Goal: Obtain resource: Obtain resource

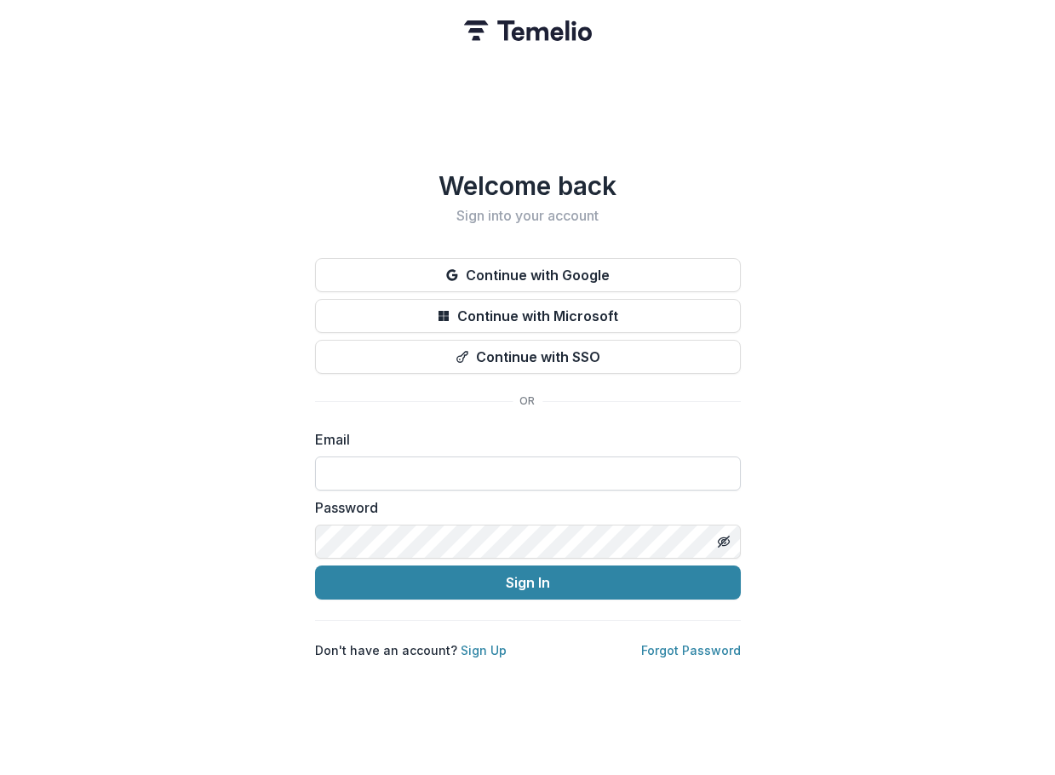
drag, startPoint x: 0, startPoint y: 0, endPoint x: 396, endPoint y: 461, distance: 607.8
click at [396, 461] on input at bounding box center [528, 473] width 426 height 34
type input "**********"
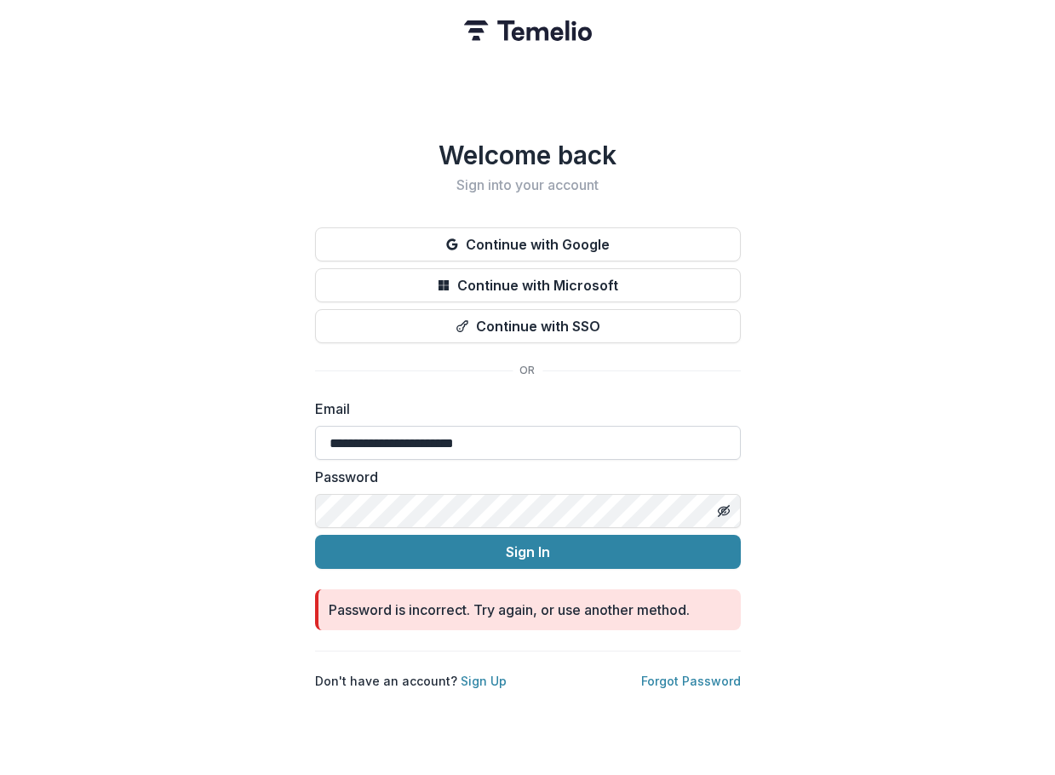
click at [569, 426] on input "**********" at bounding box center [528, 443] width 426 height 34
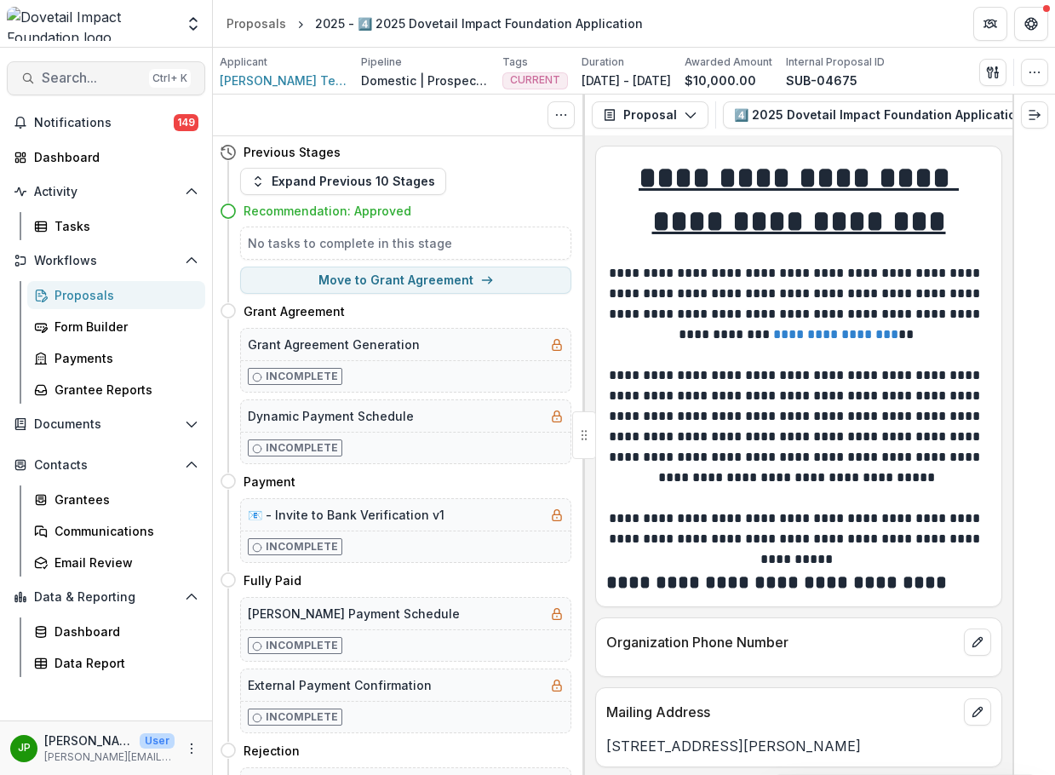
click at [94, 77] on span "Search..." at bounding box center [92, 78] width 100 height 16
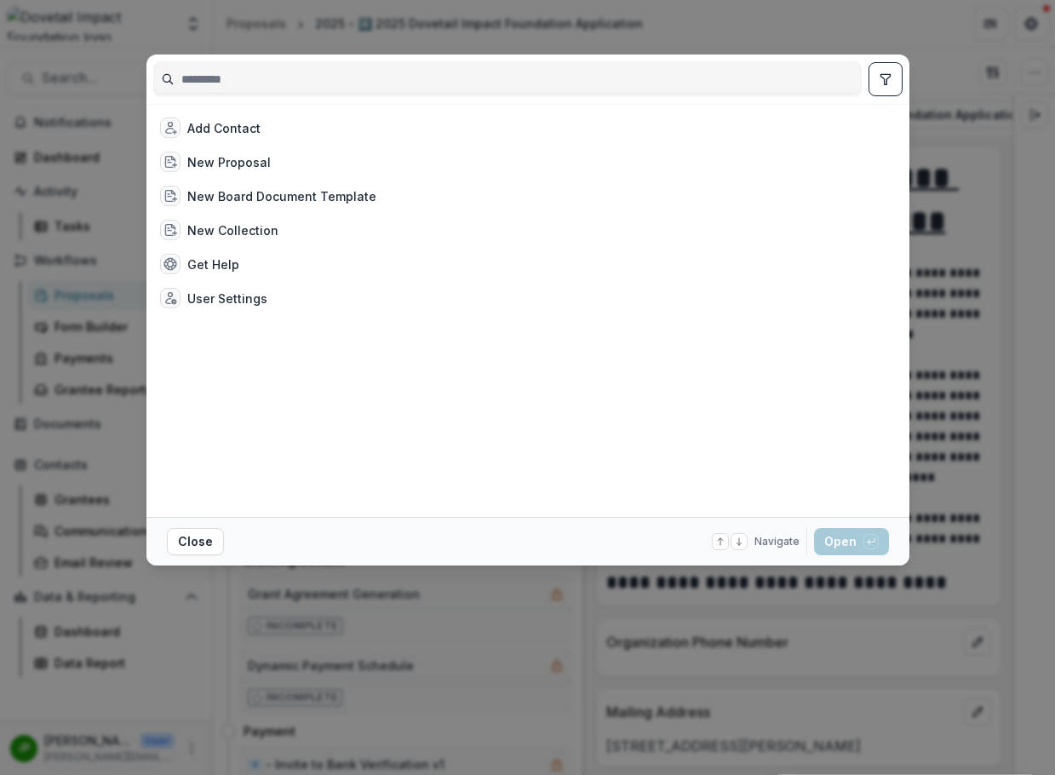
type input "*"
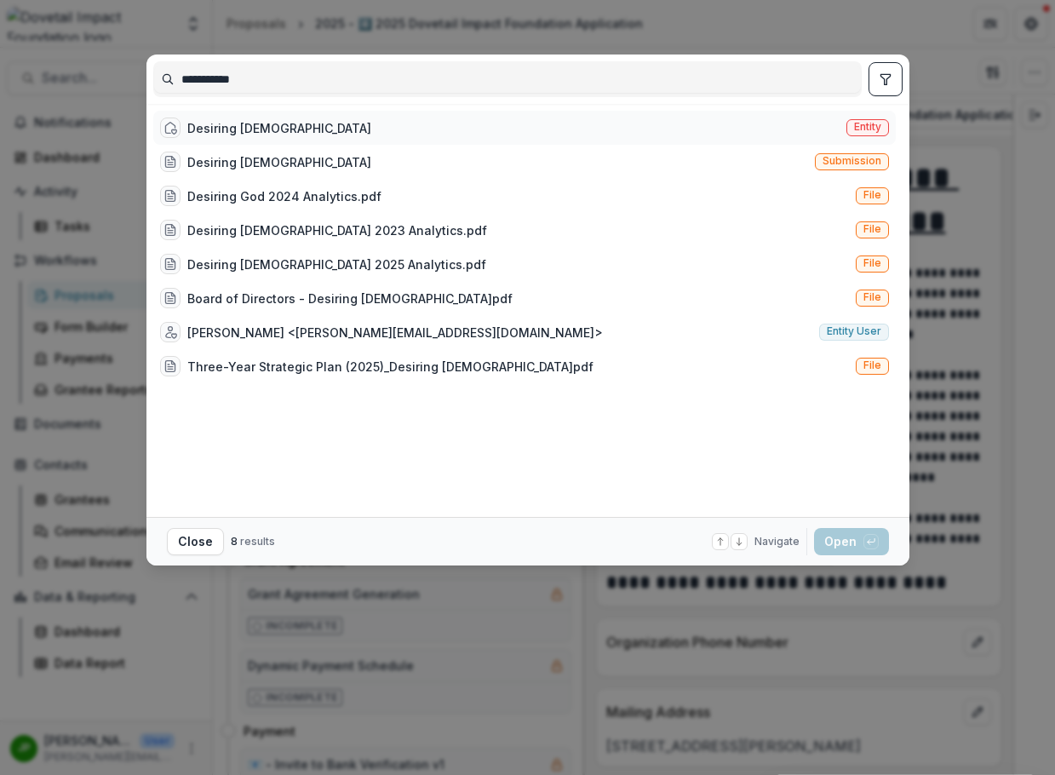
type input "**********"
click at [271, 129] on div "Desiring [DEMOGRAPHIC_DATA] Entity" at bounding box center [524, 128] width 742 height 34
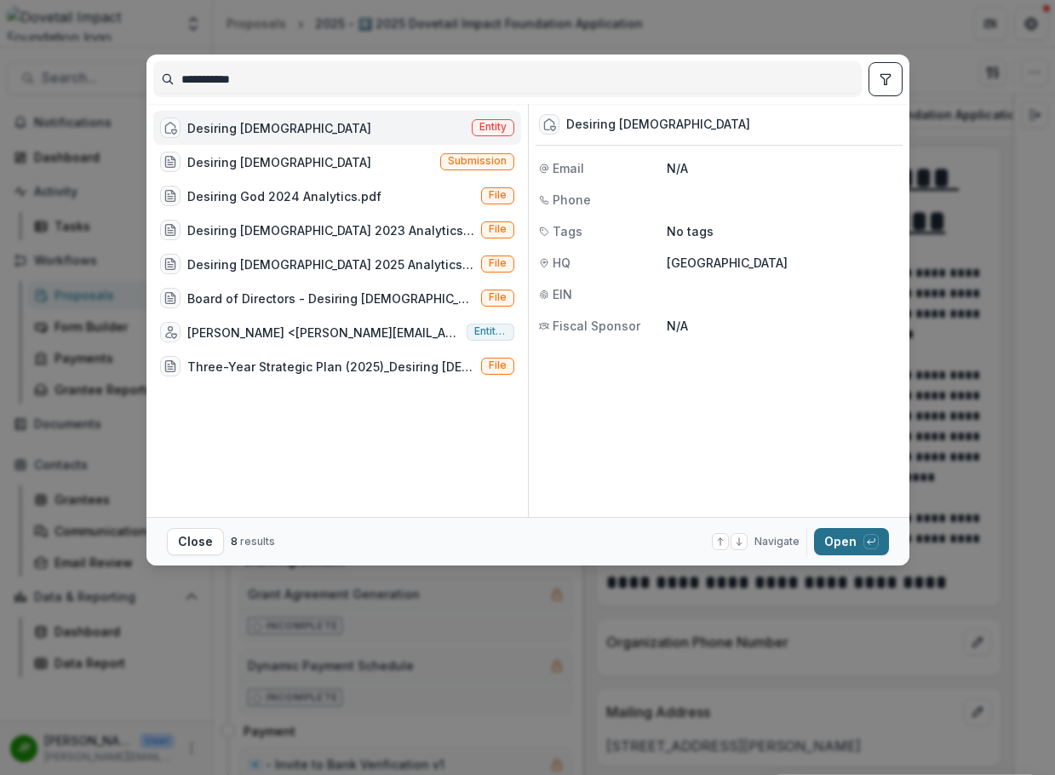
click at [815, 544] on button "Open with enter key" at bounding box center [851, 541] width 75 height 27
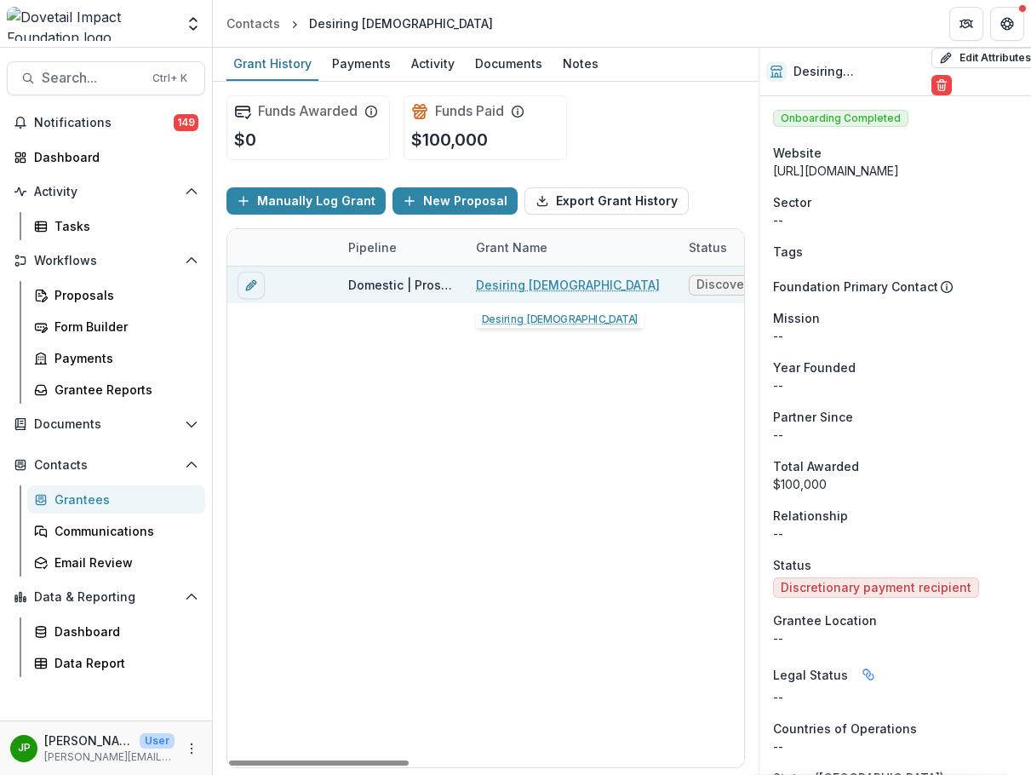
click at [495, 285] on link "Desiring [DEMOGRAPHIC_DATA]" at bounding box center [568, 285] width 184 height 18
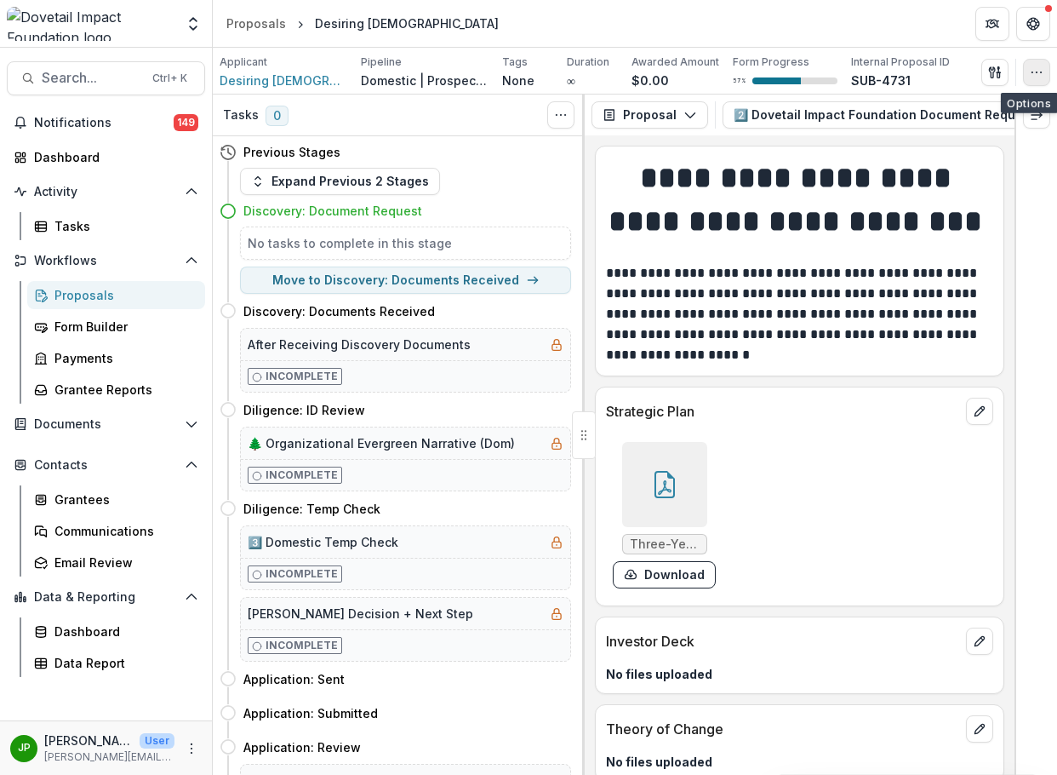
click at [1037, 66] on icon "button" at bounding box center [1037, 73] width 14 height 14
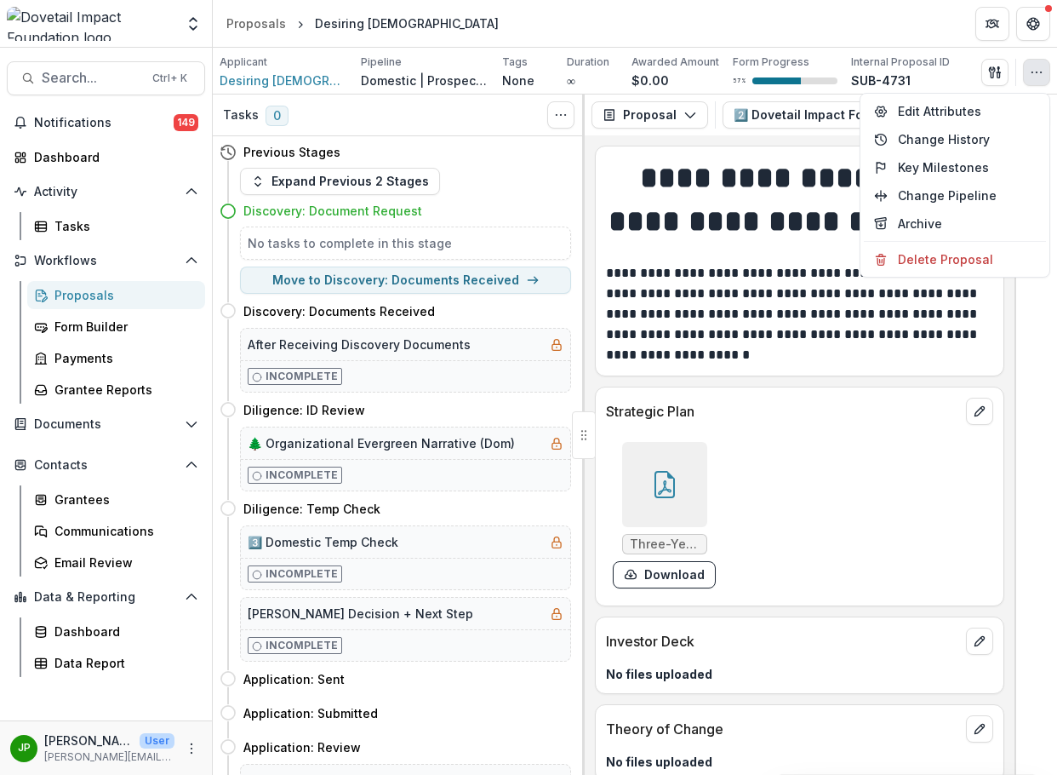
click at [791, 186] on strong "**********" at bounding box center [800, 199] width 382 height 73
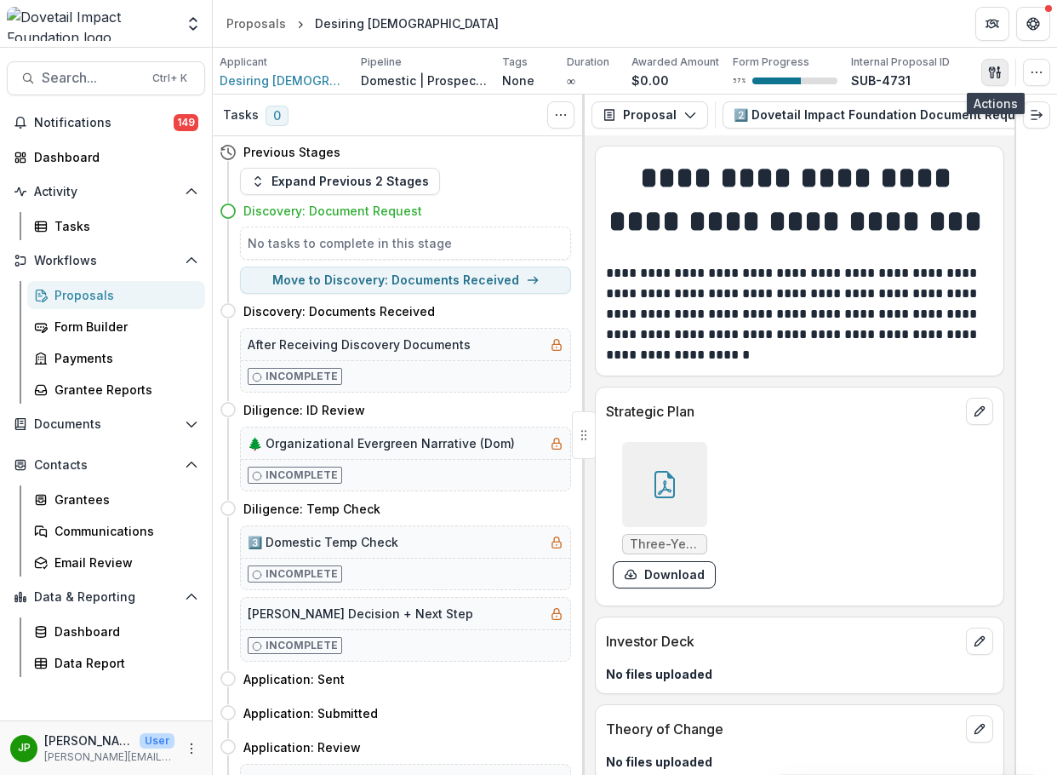
click at [988, 78] on icon "button" at bounding box center [995, 73] width 14 height 14
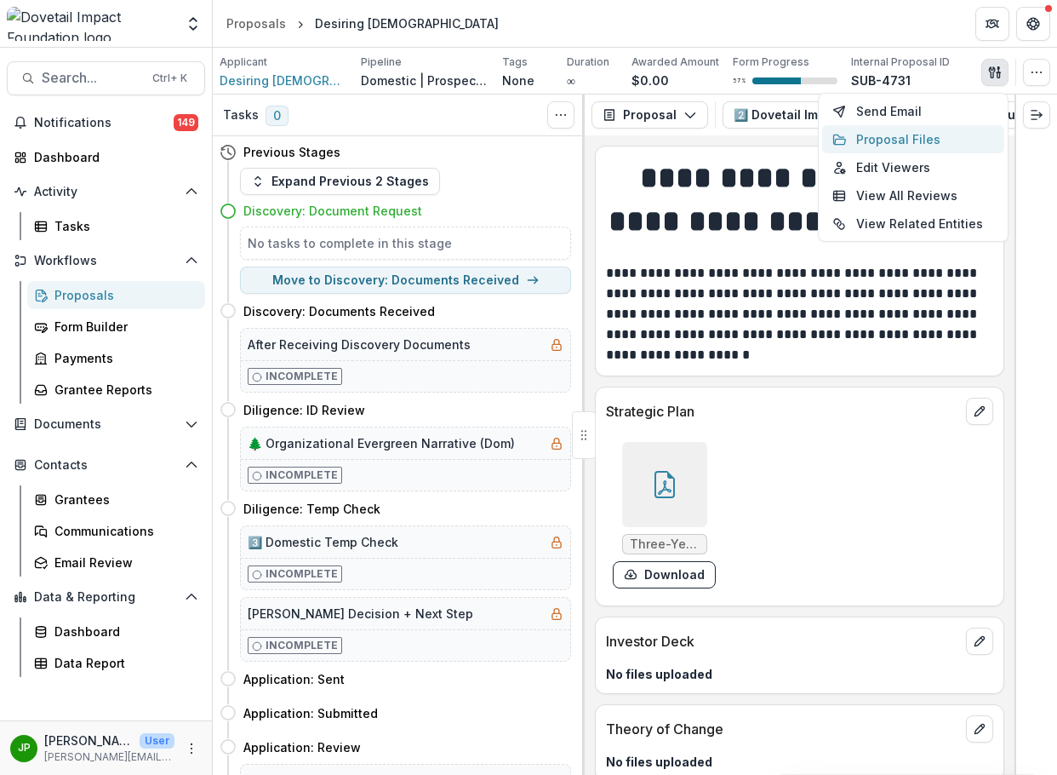
click at [928, 140] on button "Proposal Files" at bounding box center [913, 139] width 182 height 28
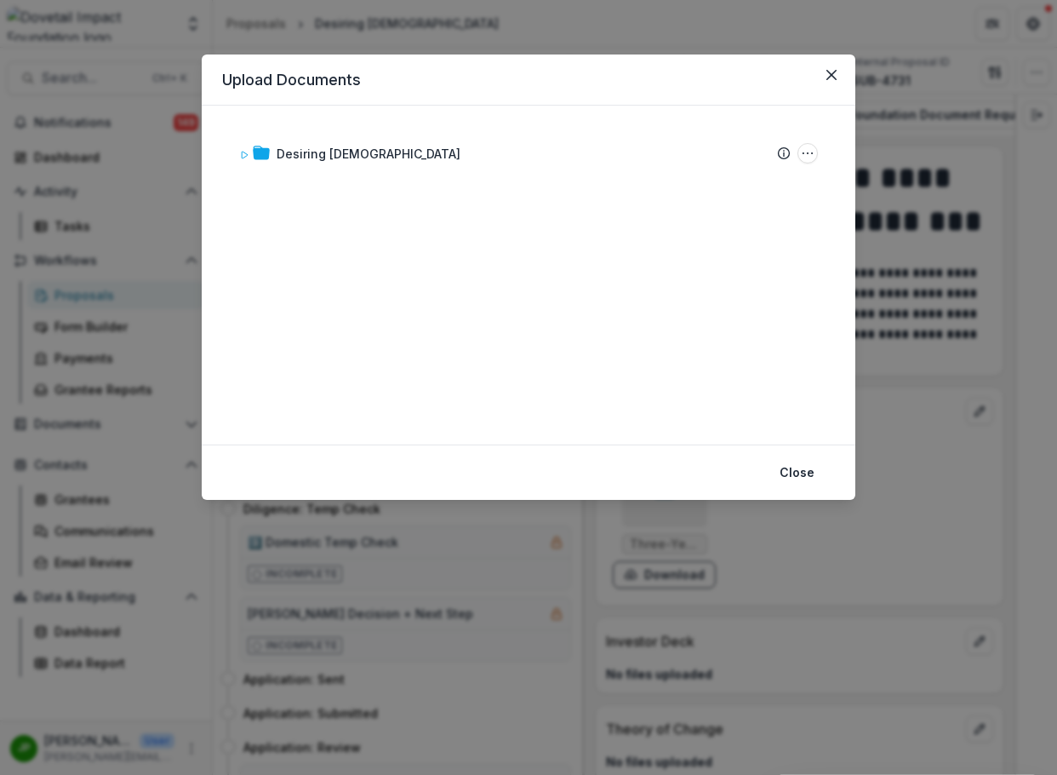
click at [231, 150] on div "Desiring [DEMOGRAPHIC_DATA] Submission Temelio Proposal Attached proposal docum…" at bounding box center [528, 275] width 613 height 298
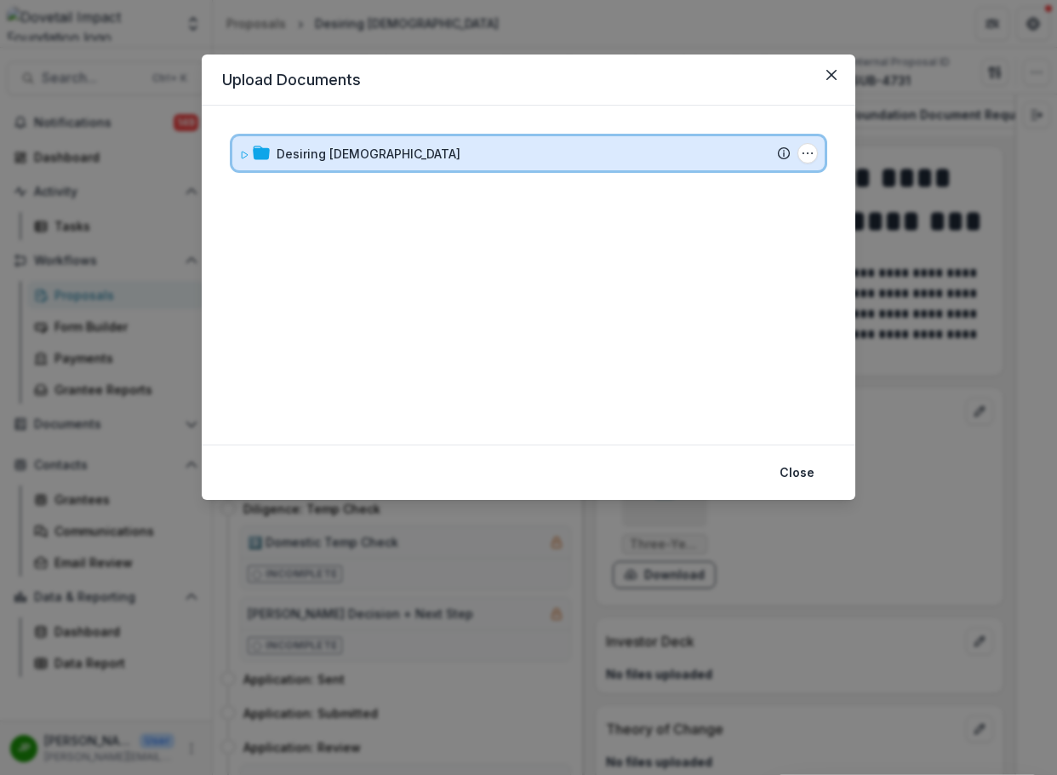
click at [242, 151] on icon at bounding box center [245, 154] width 6 height 7
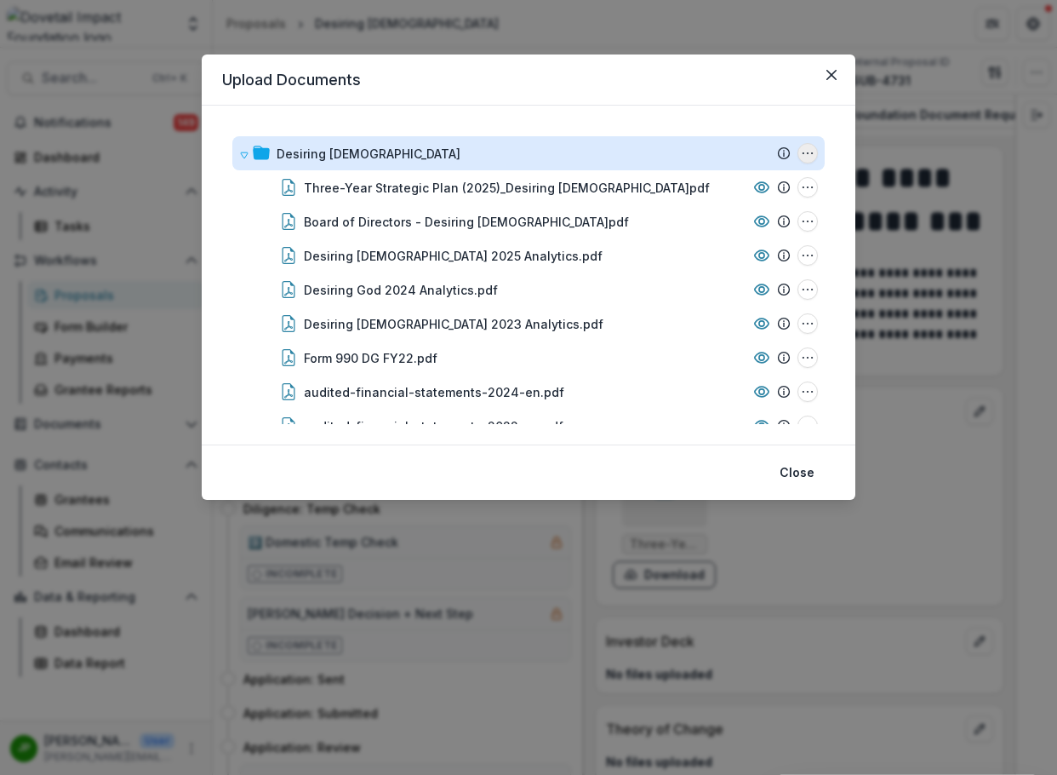
click at [809, 151] on button "Desiring God Options" at bounding box center [807, 153] width 20 height 20
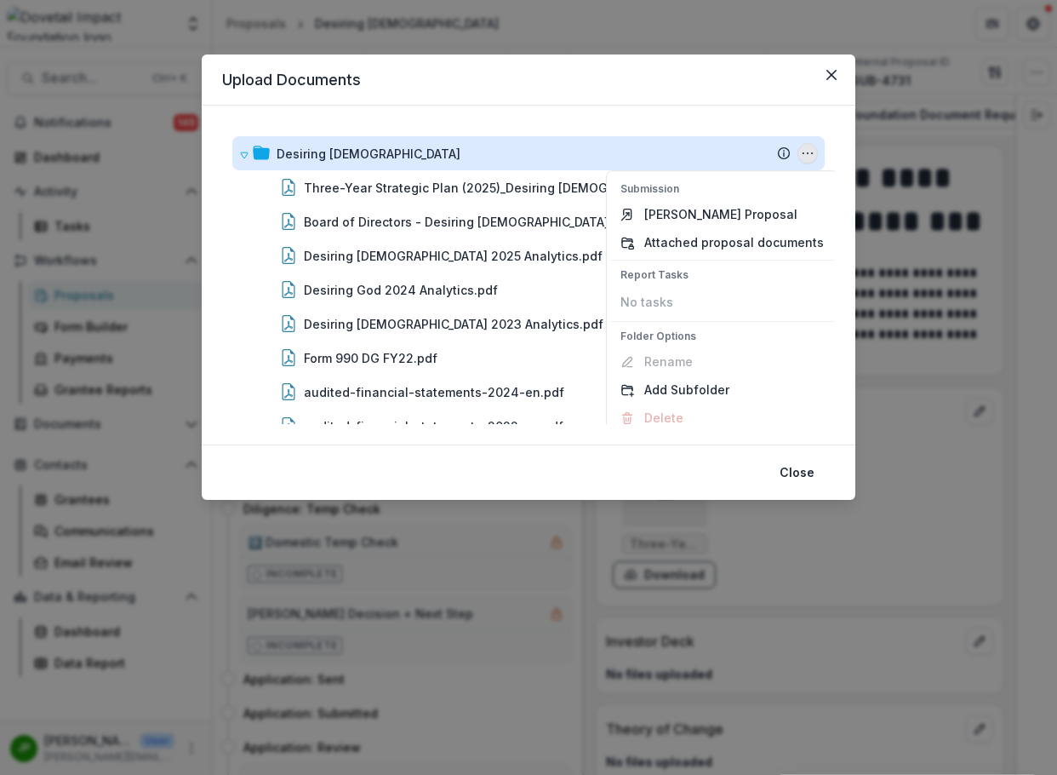
scroll to position [12, 0]
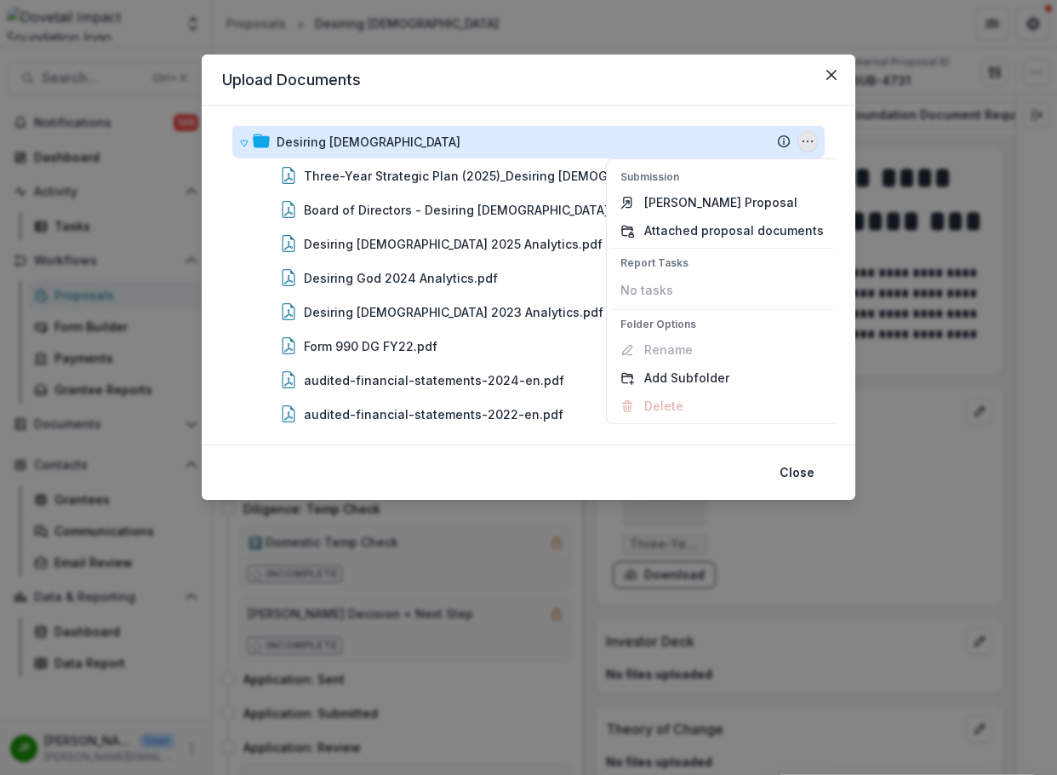
click at [801, 140] on icon "Desiring God Options" at bounding box center [808, 141] width 14 height 14
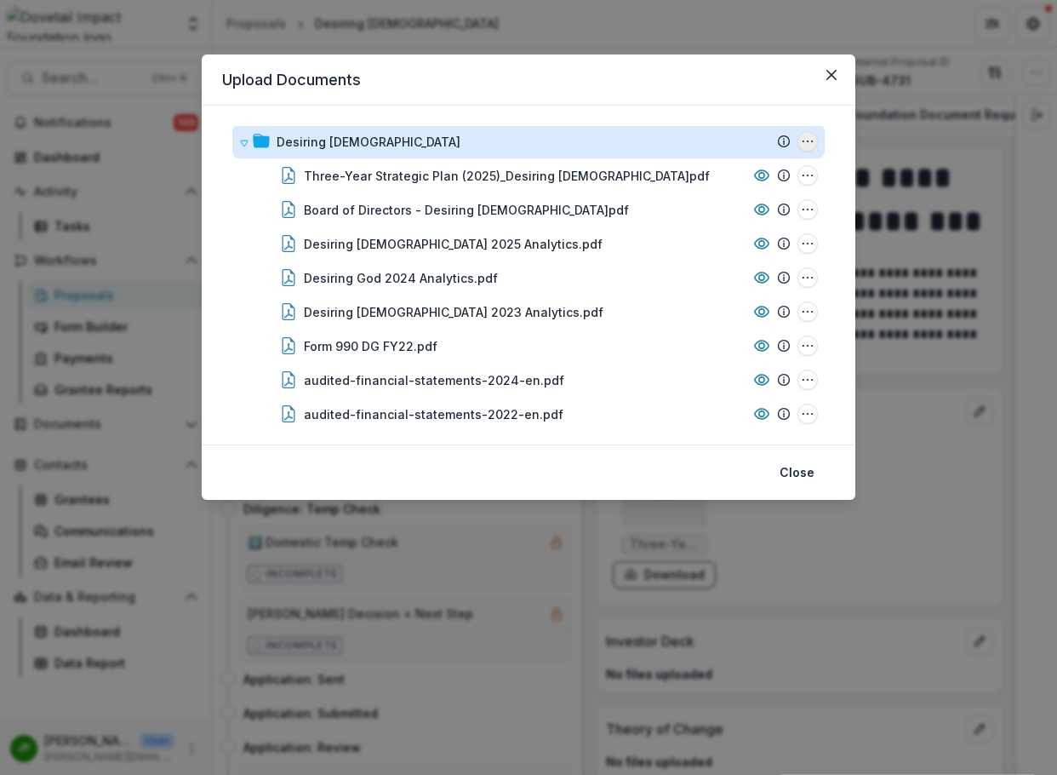
click at [801, 140] on icon "Desiring God Options" at bounding box center [808, 141] width 14 height 14
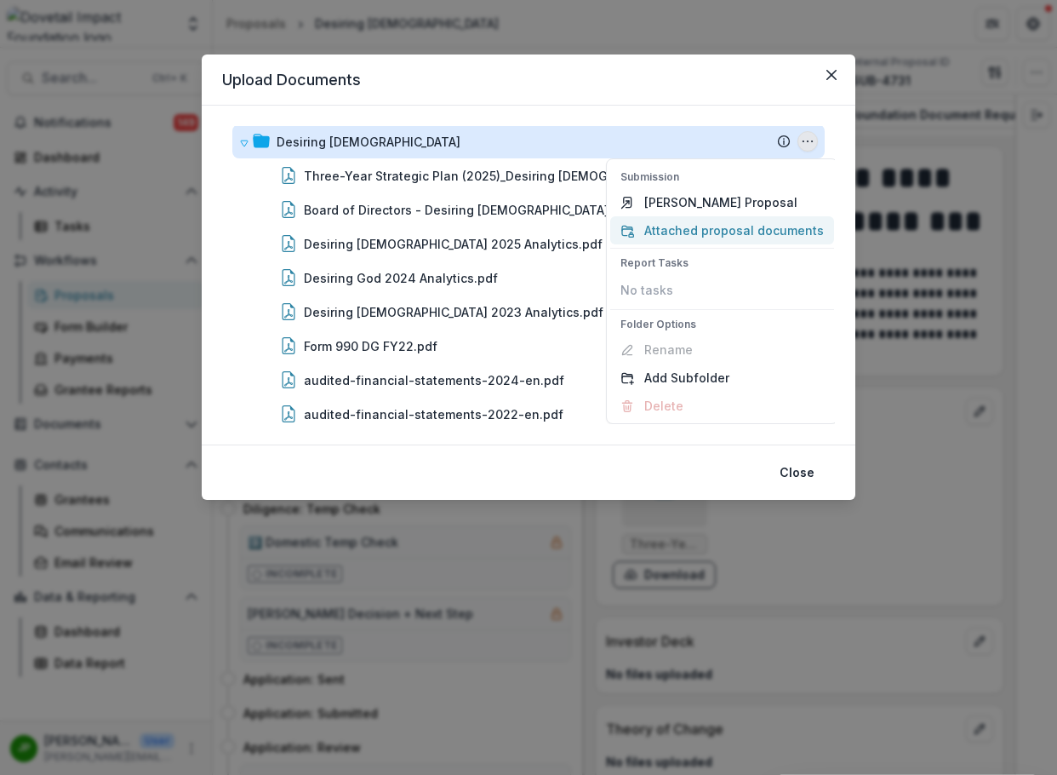
click at [750, 231] on button "Attached proposal documents" at bounding box center [722, 230] width 224 height 28
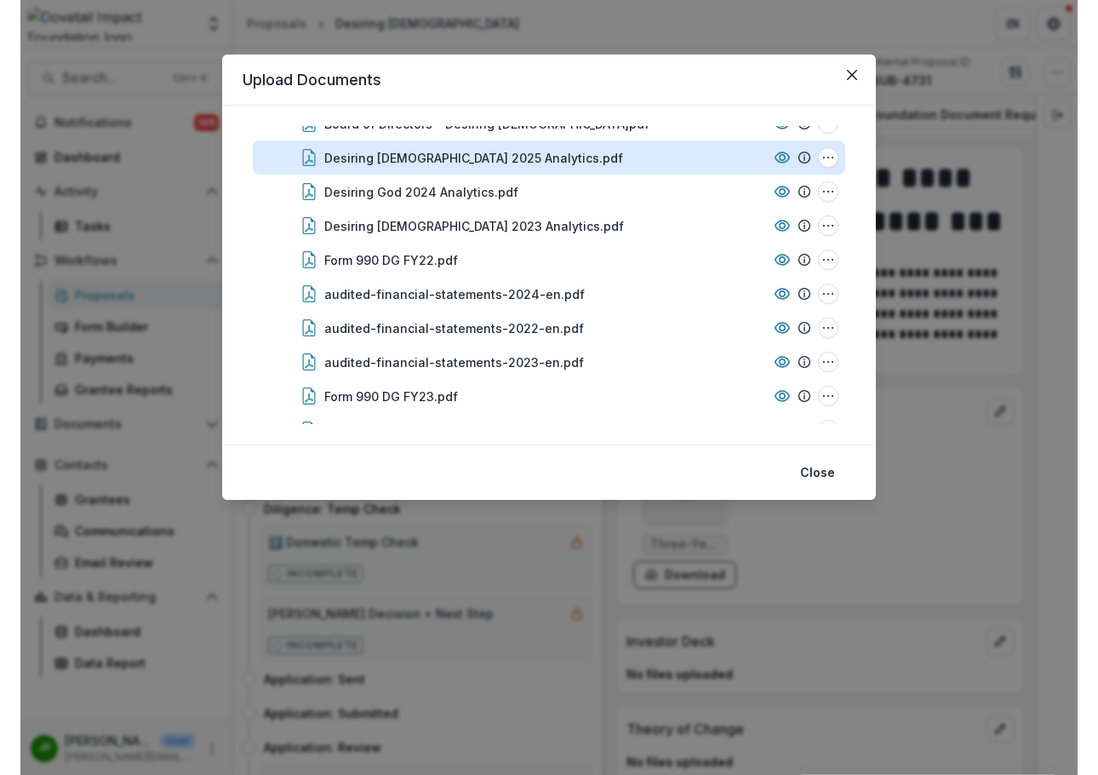
scroll to position [165, 0]
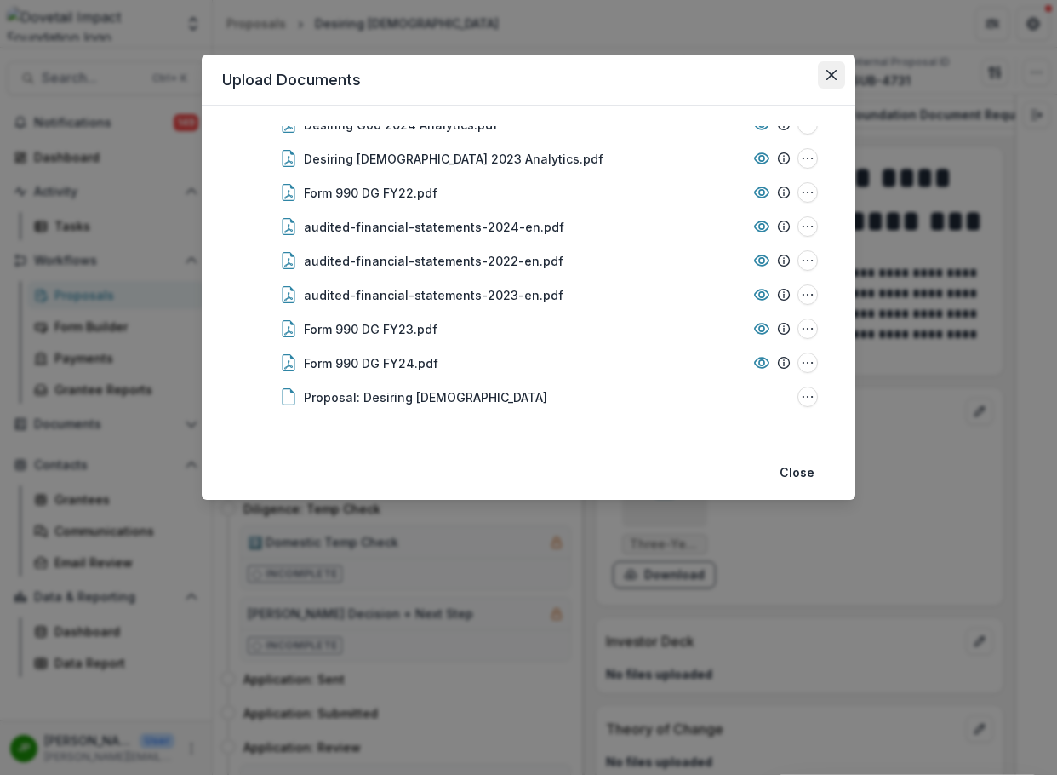
click at [830, 71] on icon "Close" at bounding box center [831, 75] width 10 height 10
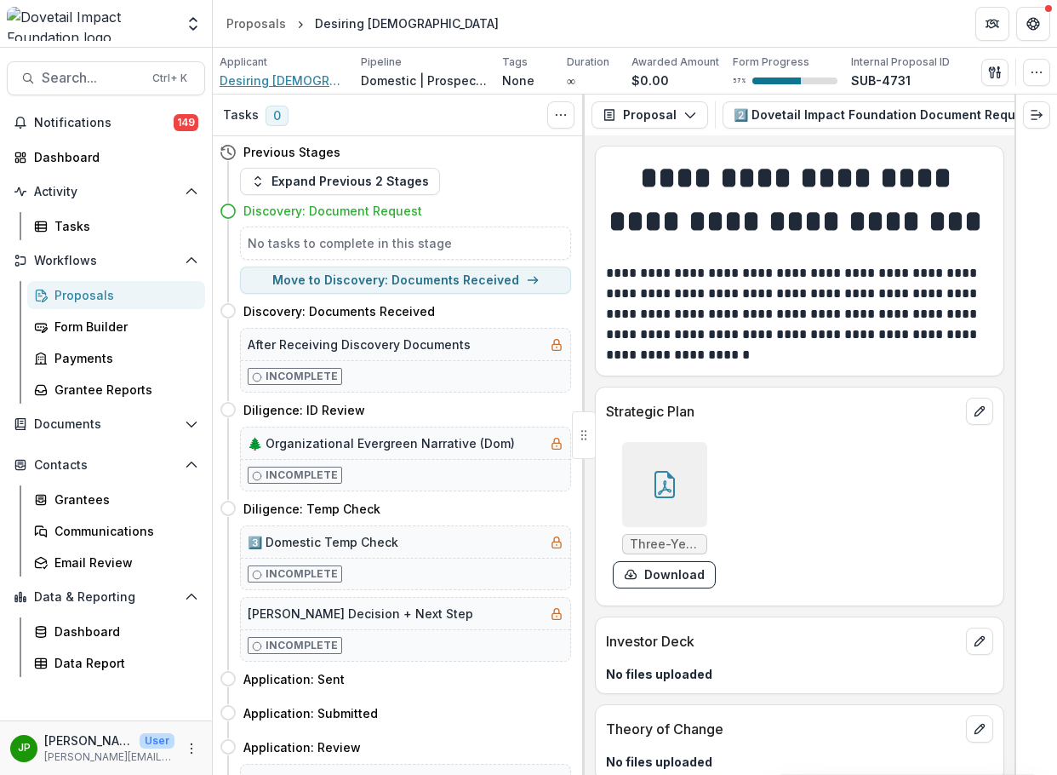
click at [283, 86] on span "Desiring [DEMOGRAPHIC_DATA]" at bounding box center [284, 80] width 128 height 18
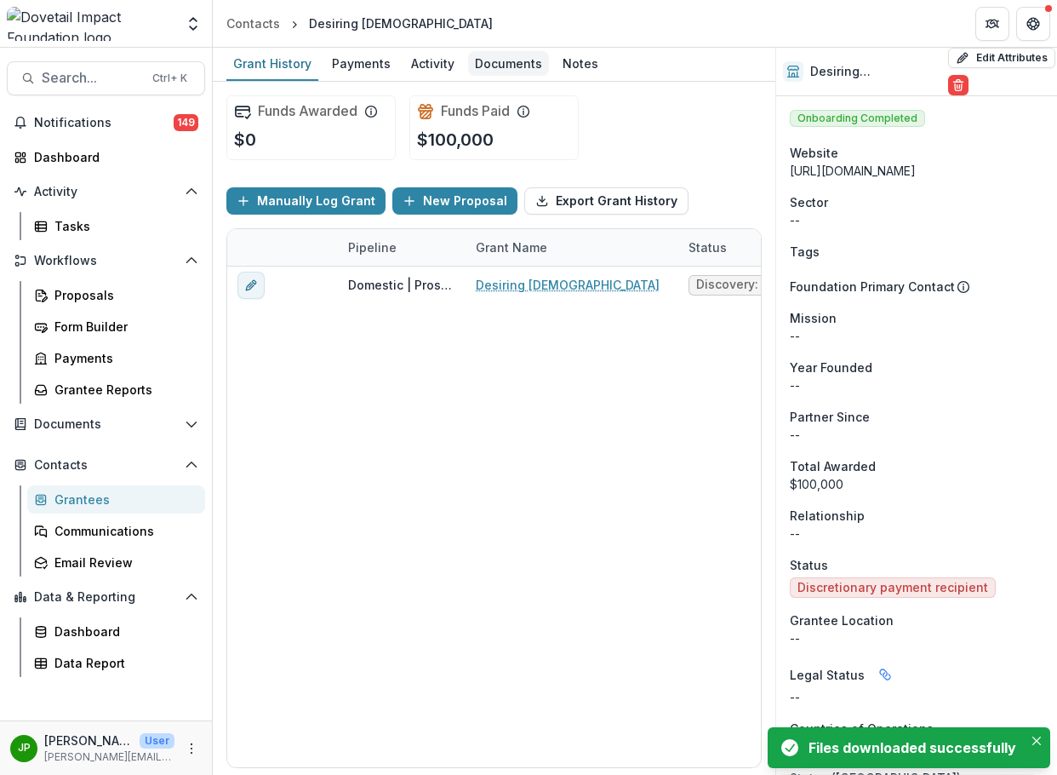
click at [489, 66] on div "Documents" at bounding box center [508, 63] width 81 height 25
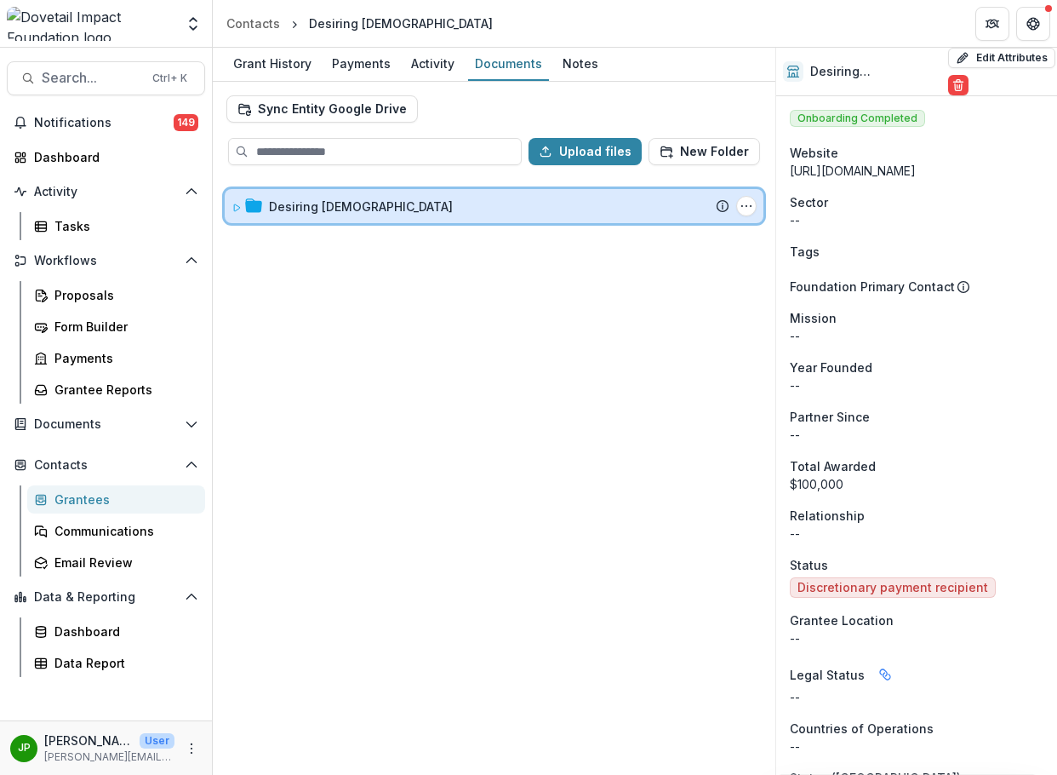
click at [239, 213] on span at bounding box center [237, 206] width 10 height 18
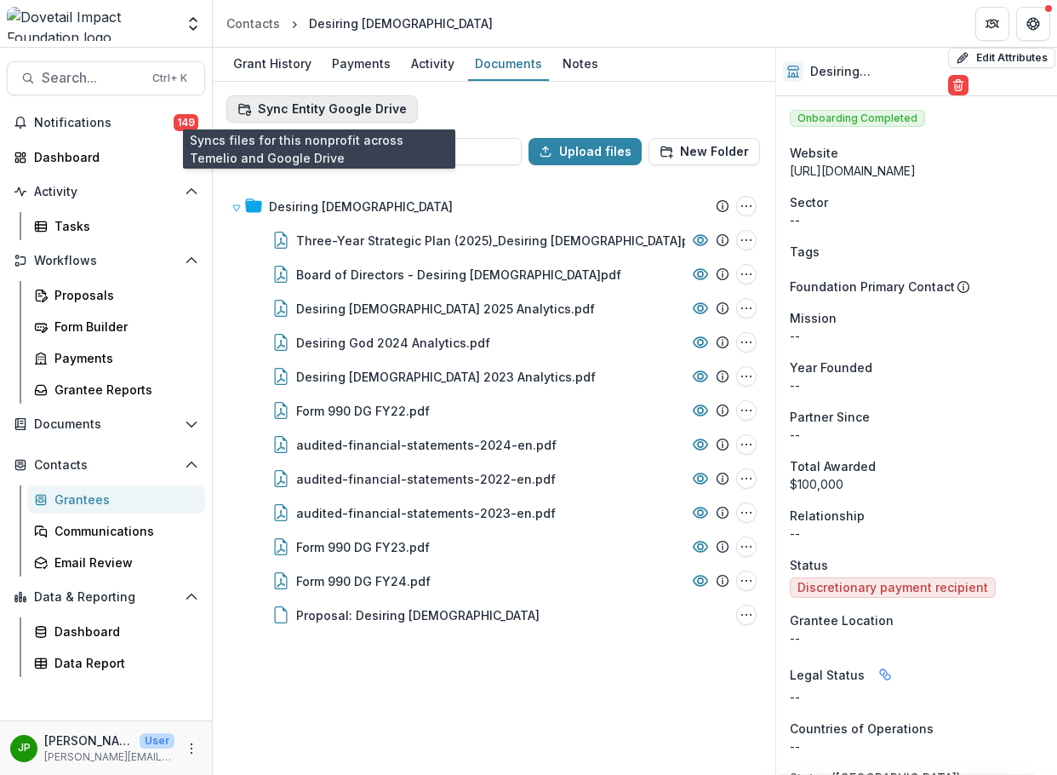
click at [317, 107] on button "Sync Entity Google Drive" at bounding box center [322, 108] width 192 height 27
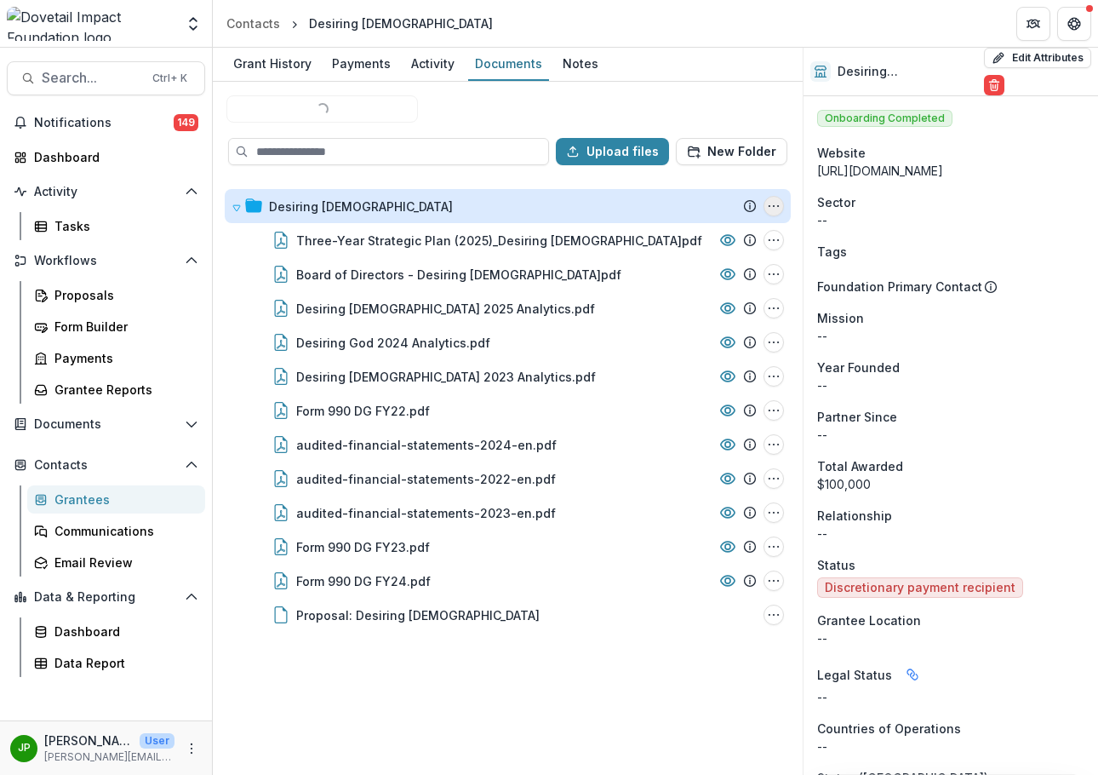
click at [772, 197] on button "Desiring God Options" at bounding box center [773, 206] width 20 height 20
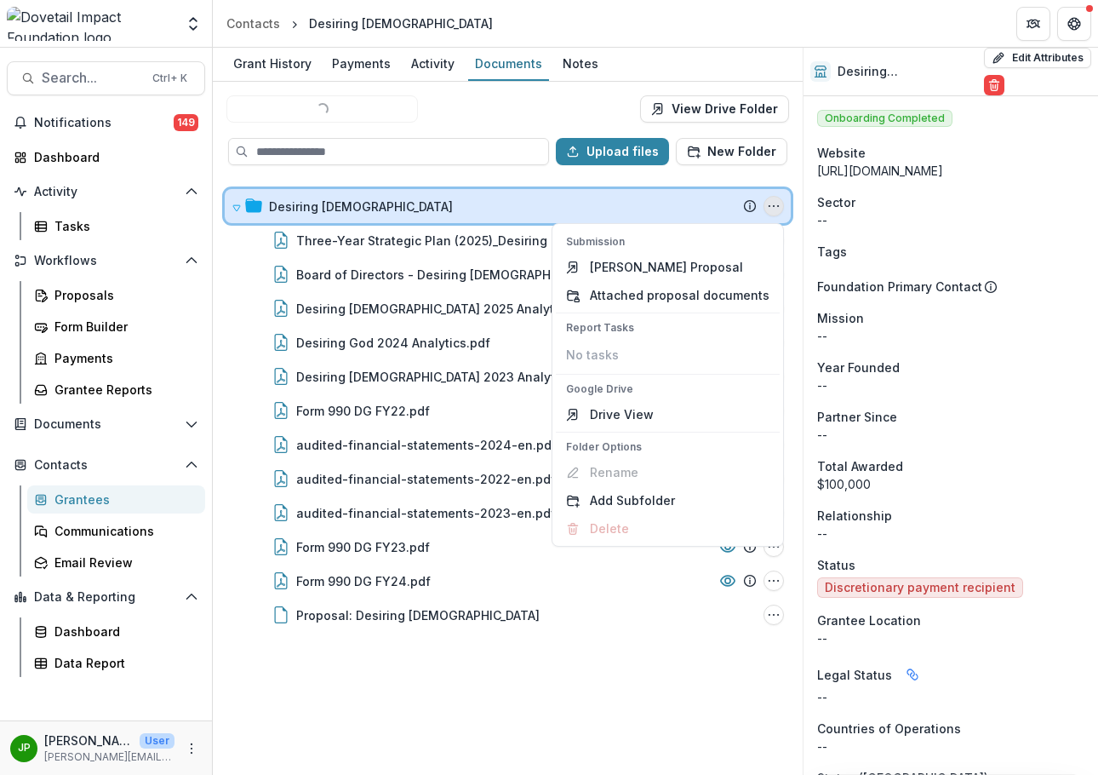
click at [622, 209] on div "Desiring [DEMOGRAPHIC_DATA]" at bounding box center [513, 206] width 488 height 18
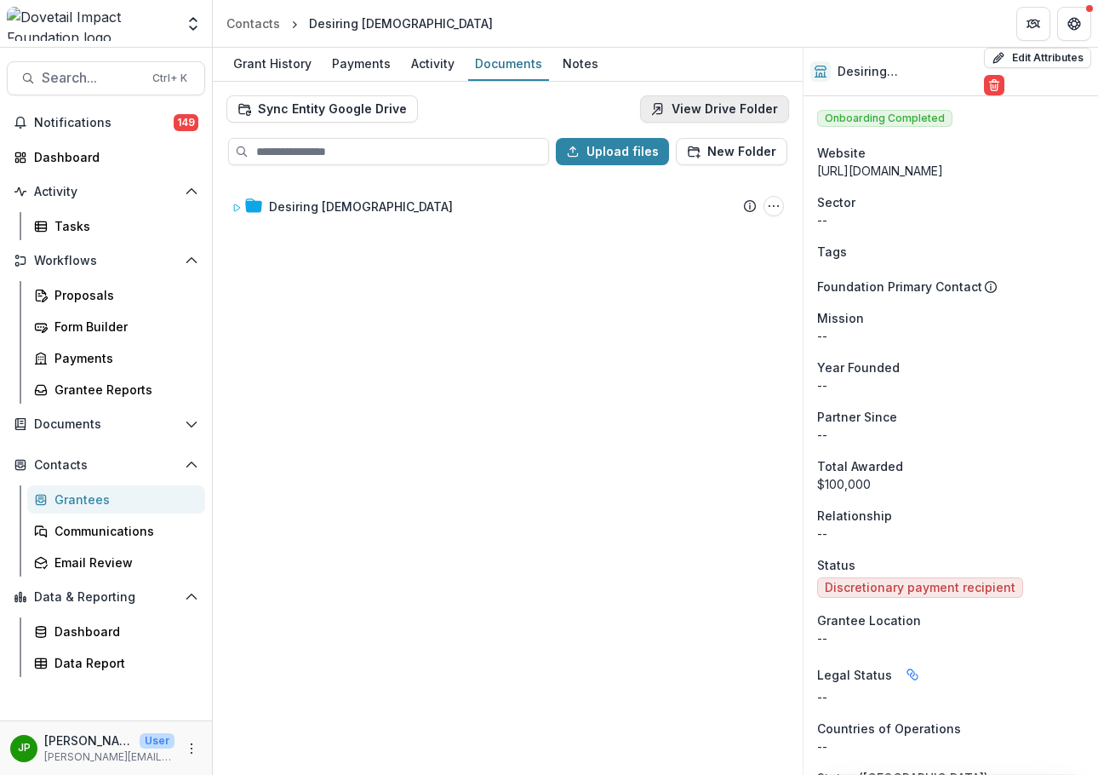
click at [671, 111] on link "View Drive Folder" at bounding box center [714, 108] width 149 height 27
